Goal: Task Accomplishment & Management: Complete application form

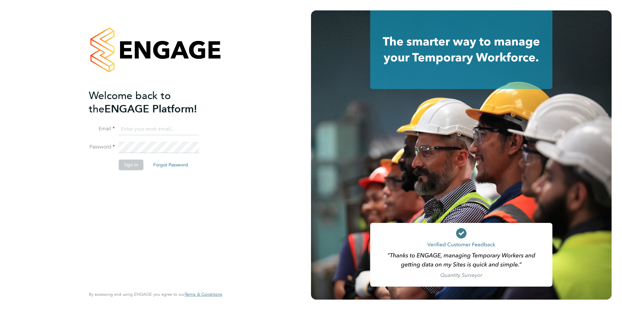
type input "[PERSON_NAME][EMAIL_ADDRESS][DOMAIN_NAME]"
click at [128, 167] on button "Sign In" at bounding box center [131, 165] width 25 height 10
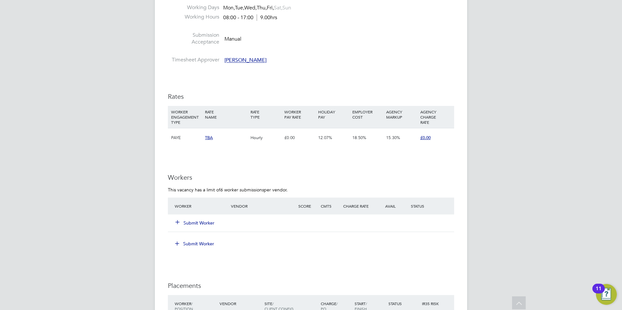
scroll to position [521, 0]
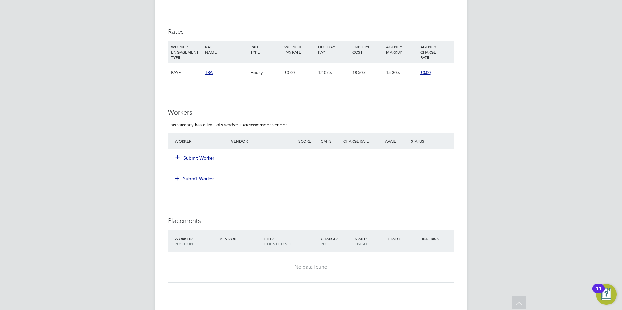
click at [193, 157] on button "Submit Worker" at bounding box center [195, 158] width 39 height 7
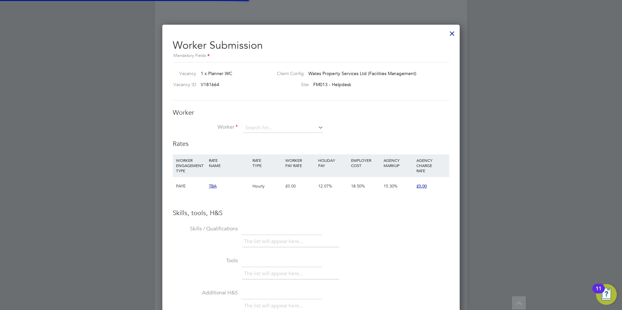
scroll to position [0, 0]
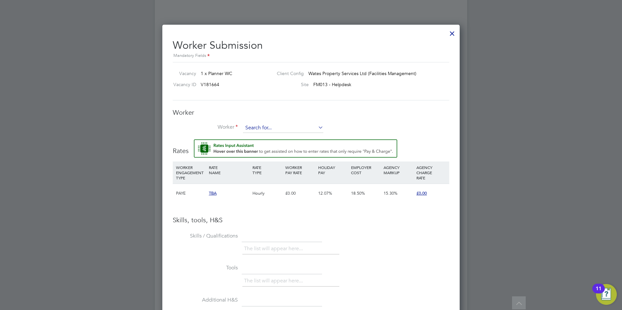
click at [294, 127] on input at bounding box center [283, 128] width 80 height 10
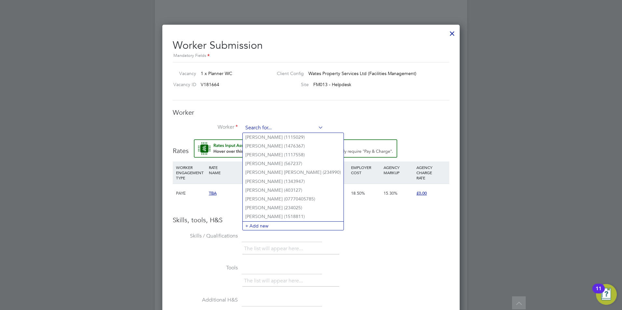
click at [296, 126] on input at bounding box center [283, 128] width 80 height 10
click at [255, 222] on li "+ Add new" at bounding box center [293, 226] width 101 height 9
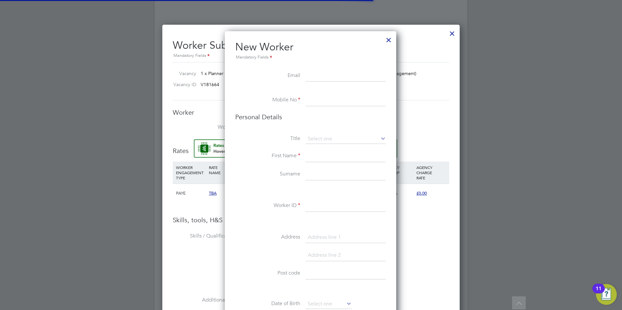
scroll to position [551, 172]
paste input "[EMAIL_ADDRESS][DOMAIN_NAME]"
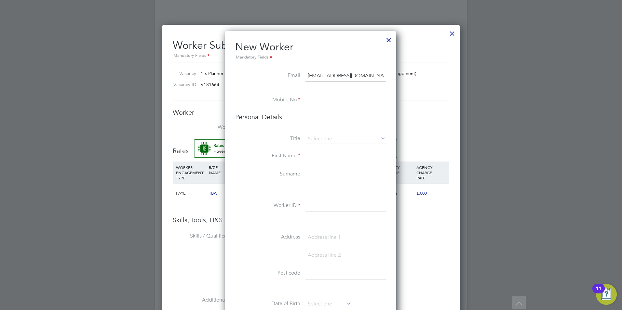
type input "[EMAIL_ADDRESS][DOMAIN_NAME]"
click at [312, 98] on input at bounding box center [346, 101] width 80 height 12
paste input "[PHONE_NUMBER]"
type input "[PHONE_NUMBER]"
click at [335, 138] on input at bounding box center [346, 139] width 80 height 10
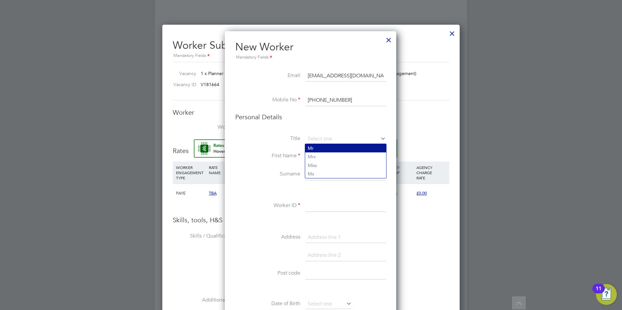
click at [328, 151] on li "Mr" at bounding box center [345, 148] width 81 height 8
type input "Mr"
drag, startPoint x: 325, startPoint y: 156, endPoint x: 331, endPoint y: 153, distance: 6.8
click at [325, 156] on input at bounding box center [346, 157] width 80 height 12
type input "[PERSON_NAME]"
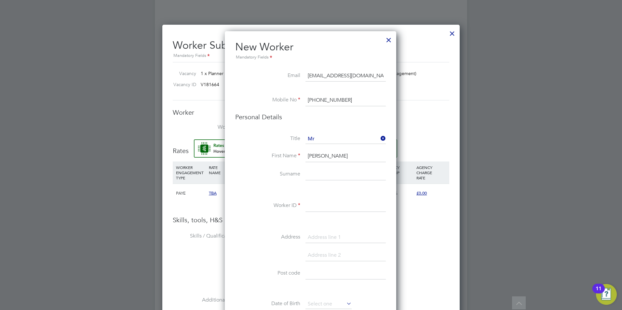
click at [308, 177] on input at bounding box center [346, 175] width 80 height 12
type input "Brandwood"
click at [319, 206] on input at bounding box center [346, 206] width 80 height 12
paste input "3021939"
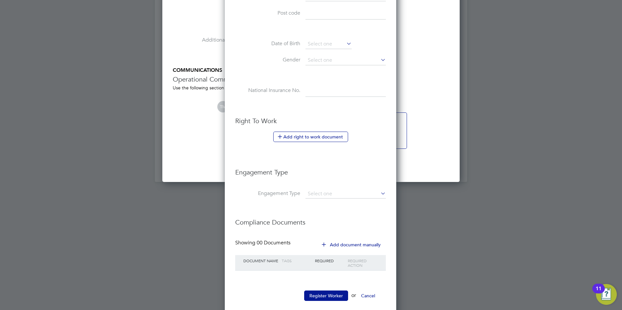
scroll to position [791, 0]
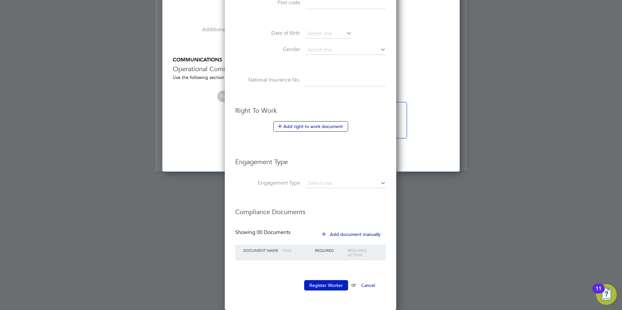
type input "3021939"
click at [328, 286] on button "Register Worker" at bounding box center [326, 285] width 44 height 10
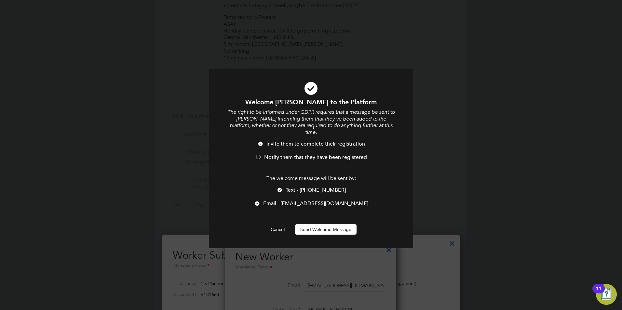
scroll to position [551, 172]
click at [304, 187] on span "Text - [PHONE_NUMBER]" at bounding box center [316, 190] width 60 height 7
click at [332, 225] on button "Send Welcome Message" at bounding box center [325, 230] width 61 height 10
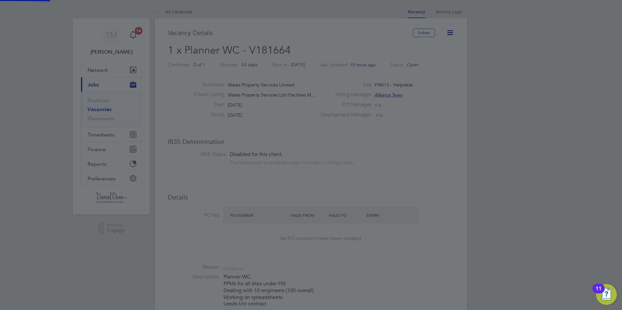
scroll to position [310, 0]
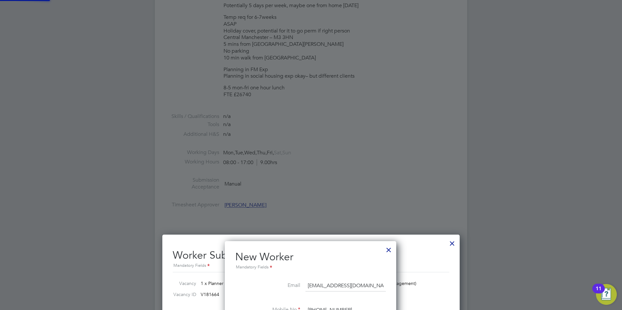
type input "[PERSON_NAME] (3021939)"
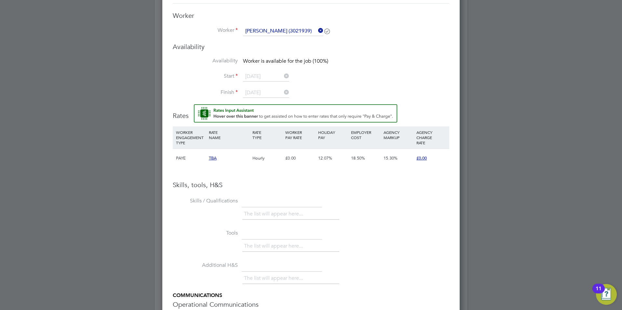
scroll to position [715, 0]
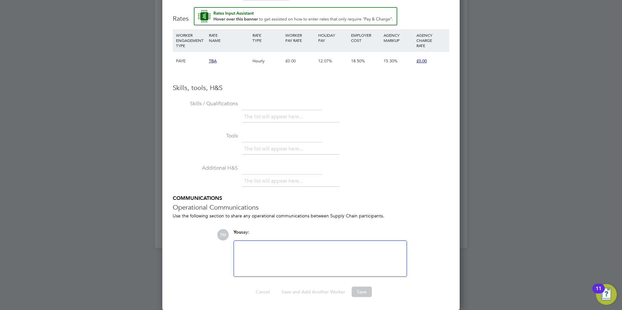
click at [391, 144] on div "The list will appear here..." at bounding box center [345, 149] width 207 height 13
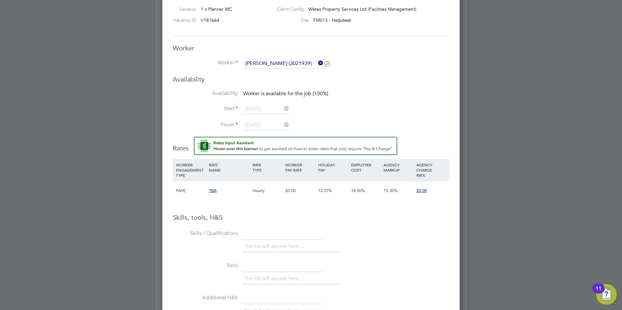
scroll to position [487, 0]
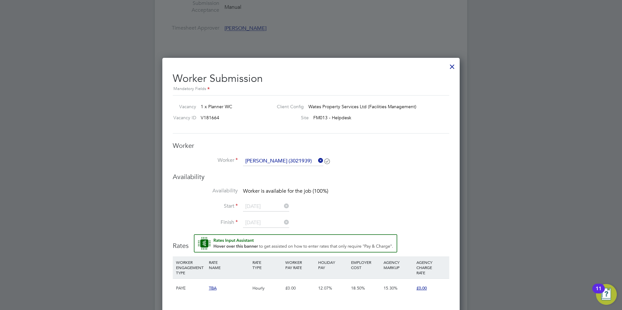
click at [272, 188] on span "Worker is available for the job (100%)" at bounding box center [285, 191] width 85 height 7
click at [326, 161] on icon at bounding box center [327, 161] width 5 height 5
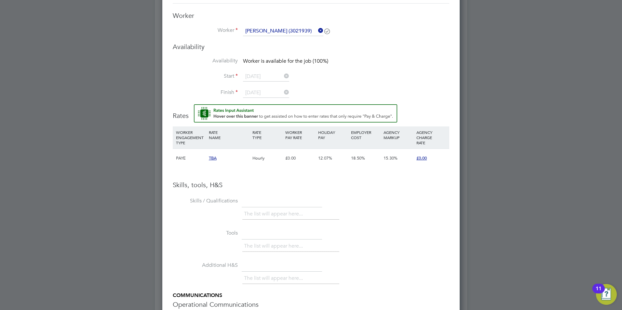
scroll to position [715, 0]
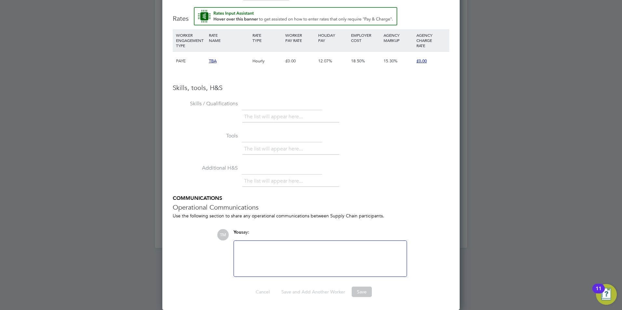
click at [309, 259] on div at bounding box center [320, 259] width 165 height 28
click at [359, 193] on li "Additional H&S The list will appear here..." at bounding box center [311, 179] width 277 height 32
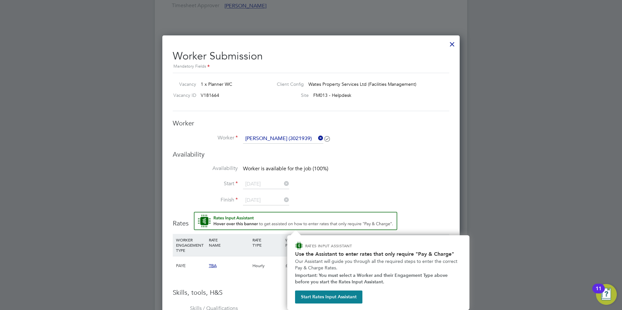
scroll to position [607, 0]
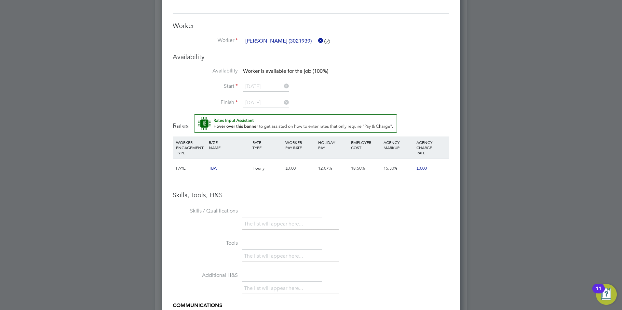
click at [212, 168] on span "TBA" at bounding box center [213, 169] width 8 height 6
click at [420, 169] on span "£0.00" at bounding box center [421, 169] width 10 height 6
click at [460, 202] on div at bounding box center [311, 155] width 622 height 310
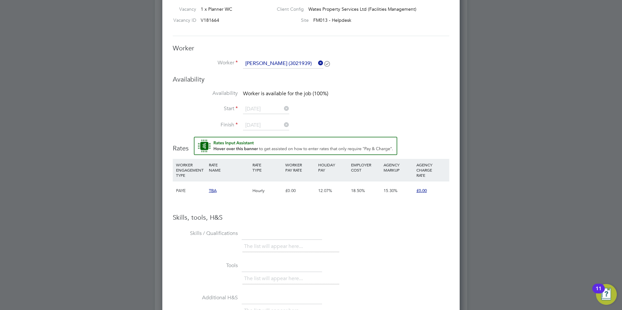
scroll to position [487, 0]
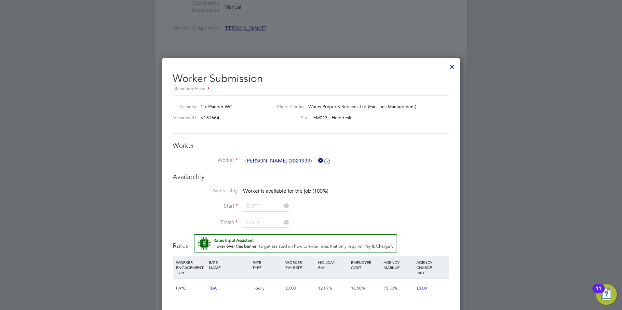
click at [452, 65] on div at bounding box center [452, 65] width 12 height 12
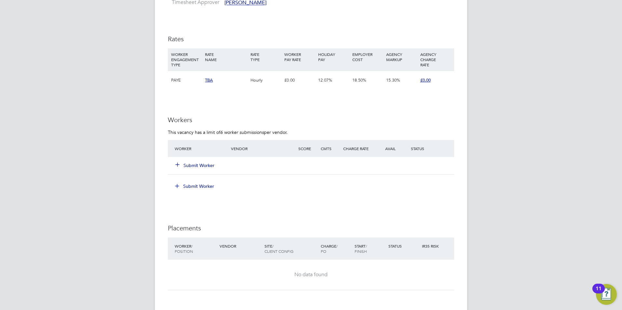
scroll to position [521, 0]
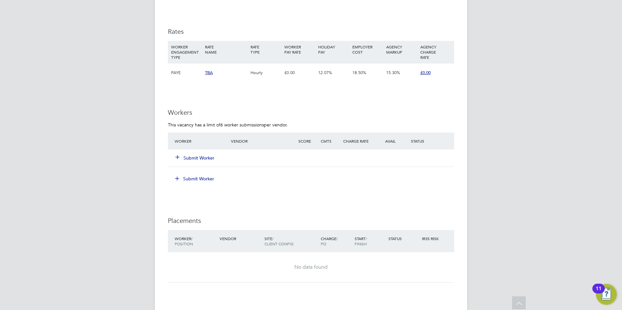
click at [197, 157] on button "Submit Worker" at bounding box center [195, 158] width 39 height 7
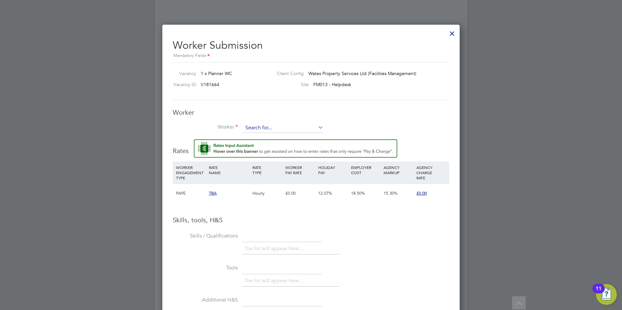
click at [265, 127] on input at bounding box center [283, 128] width 80 height 10
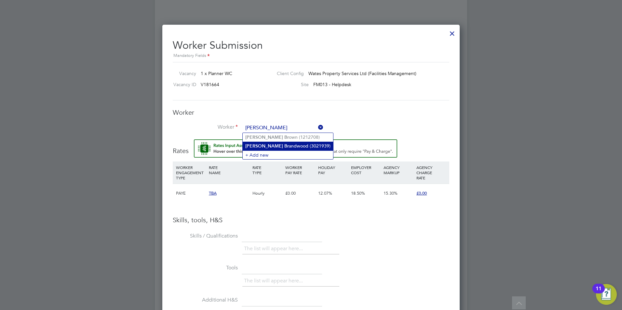
click at [284, 145] on li "[PERSON_NAME] [PERSON_NAME] (3021939)" at bounding box center [288, 146] width 90 height 9
type input "[PERSON_NAME] (3021939)"
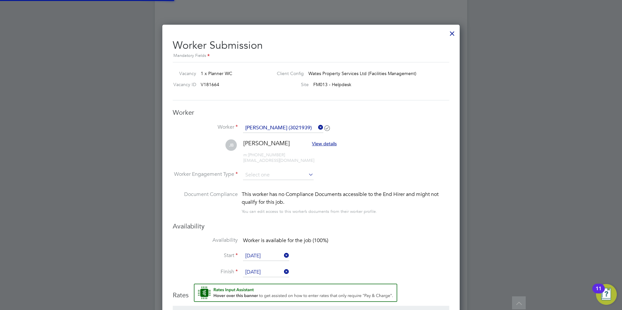
click at [407, 136] on li "Worker [PERSON_NAME] (3021939)" at bounding box center [311, 131] width 277 height 16
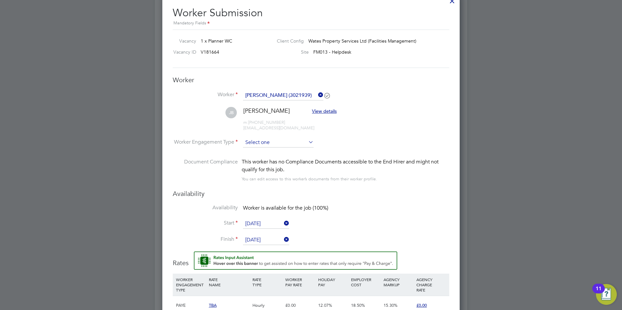
click at [296, 144] on input at bounding box center [278, 143] width 71 height 10
click at [276, 158] on li "PAYE" at bounding box center [278, 160] width 71 height 8
type input "PAYE"
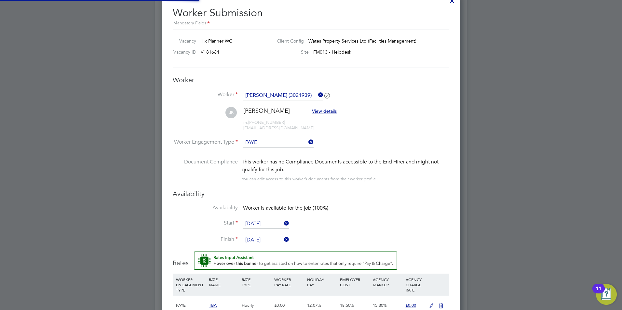
click at [379, 126] on li "[PERSON_NAME] View details m: [PHONE_NUMBER] [EMAIL_ADDRESS][DOMAIN_NAME]" at bounding box center [311, 122] width 277 height 31
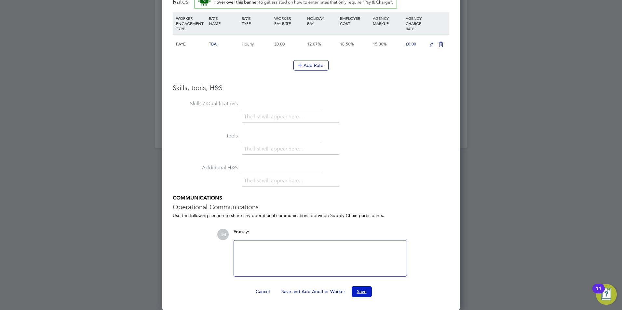
click at [360, 293] on button "Save" at bounding box center [362, 292] width 20 height 10
